Goal: Obtain resource: Download file/media

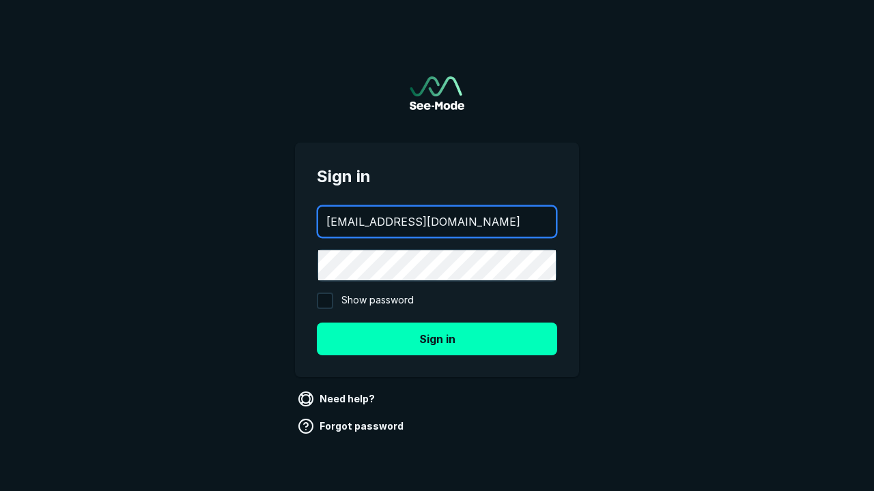
type input "[EMAIL_ADDRESS][DOMAIN_NAME]"
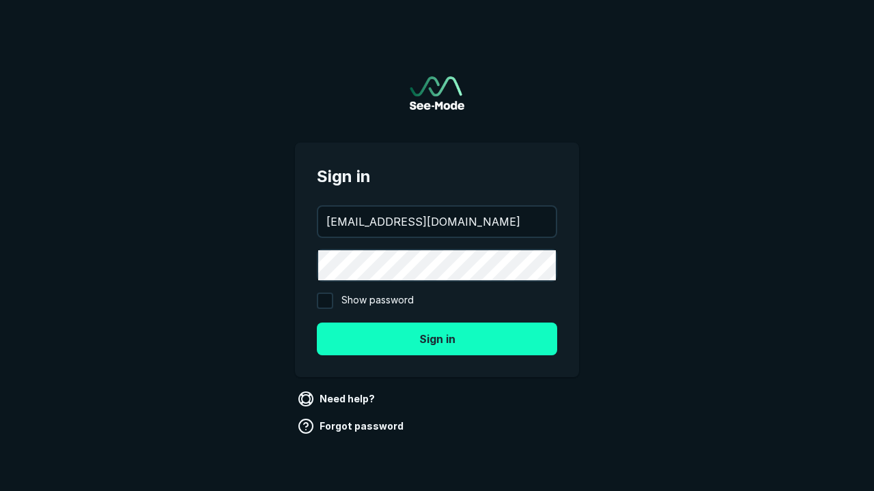
click at [437, 338] on button "Sign in" at bounding box center [437, 339] width 240 height 33
